Goal: Check status

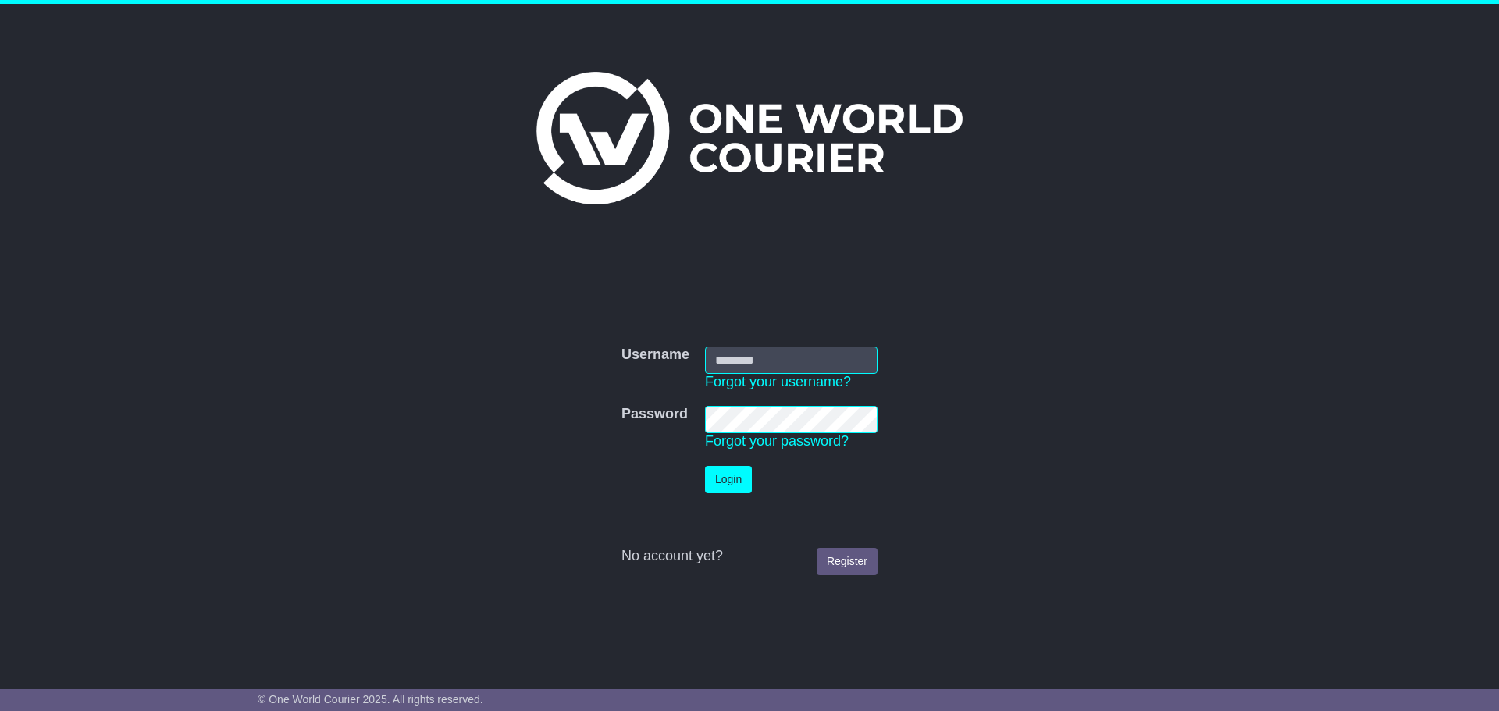
type input "**********"
drag, startPoint x: 0, startPoint y: 0, endPoint x: 736, endPoint y: 480, distance: 879.0
click at [736, 480] on button "Login" at bounding box center [728, 479] width 47 height 27
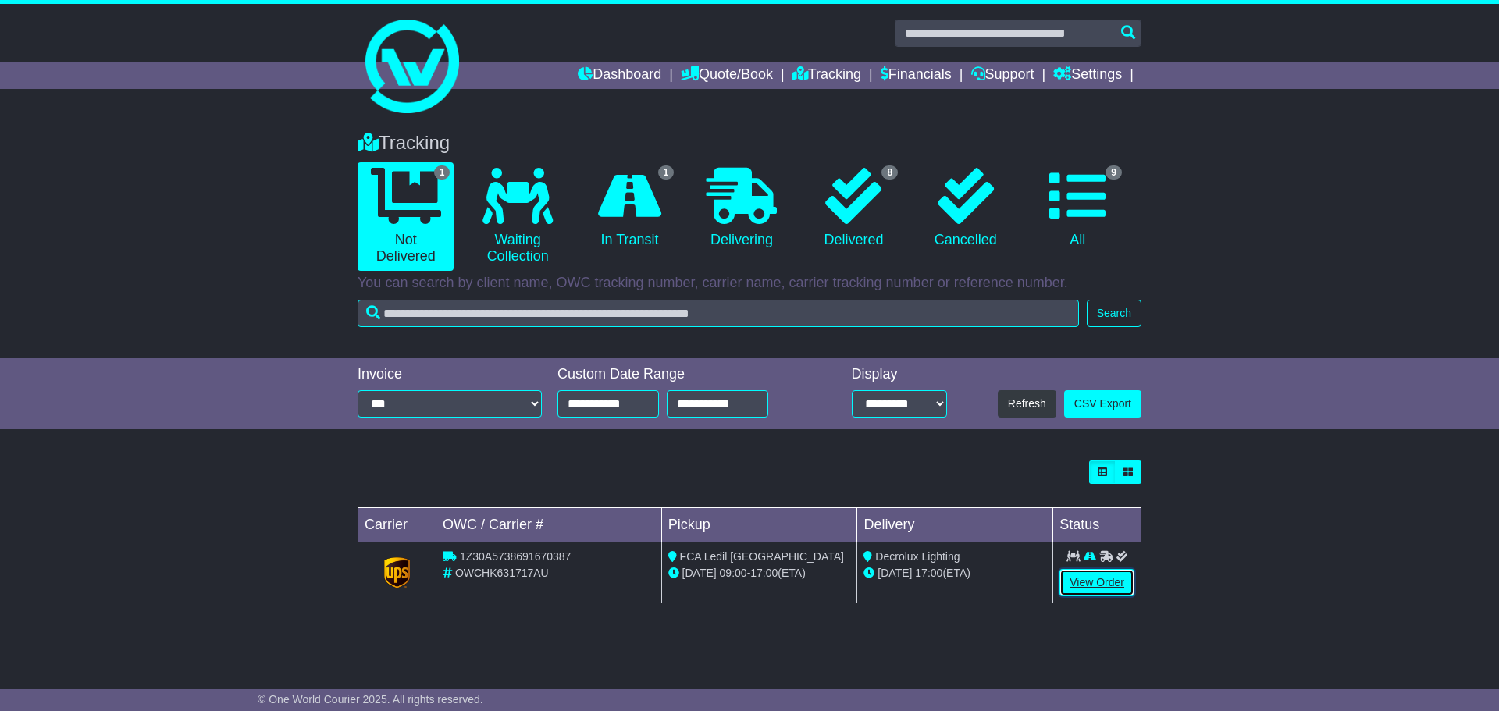
click at [1090, 581] on link "View Order" at bounding box center [1097, 582] width 75 height 27
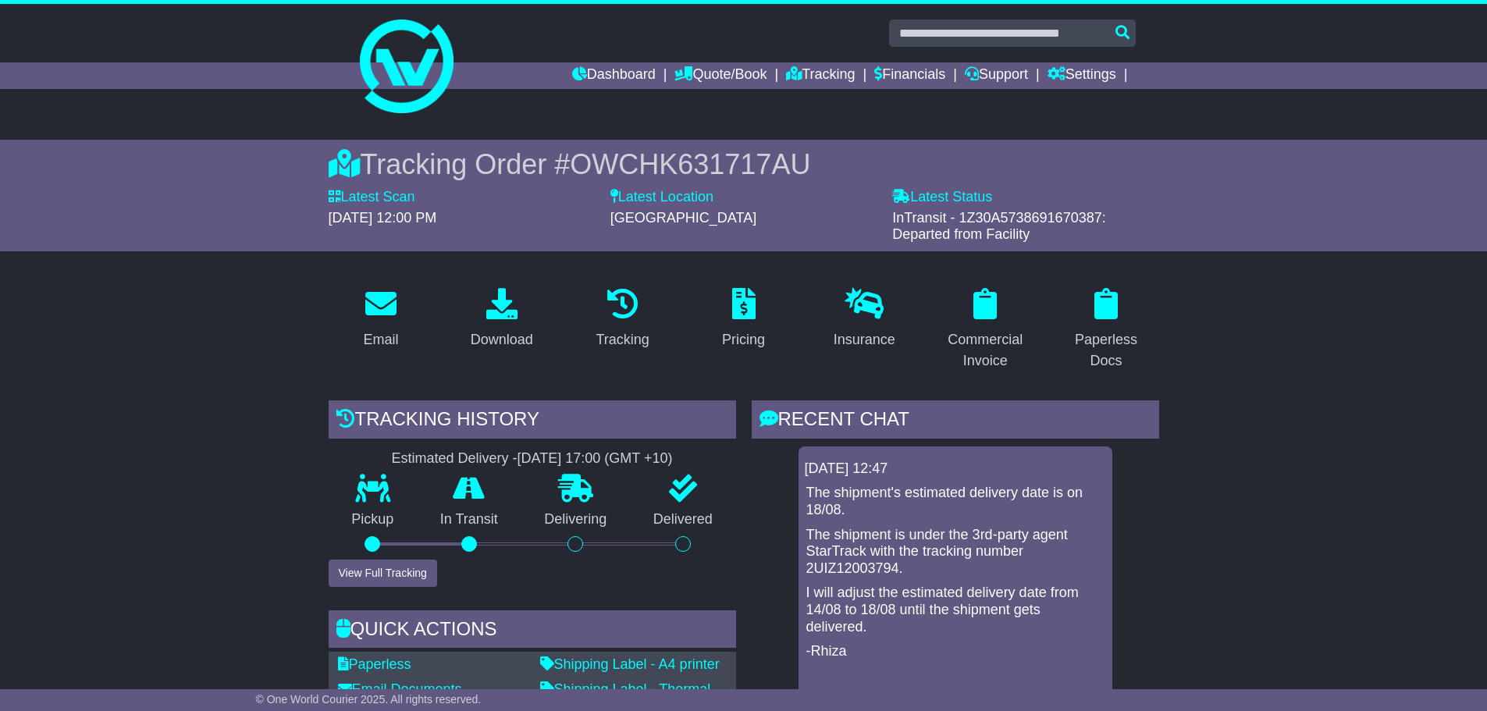
drag, startPoint x: 961, startPoint y: 215, endPoint x: 1100, endPoint y: 211, distance: 139.0
click at [1100, 211] on span "InTransit - 1Z30A5738691670387: Departed from Facility" at bounding box center [999, 226] width 214 height 33
copy span "1Z30A5738691670387"
